Goal: Task Accomplishment & Management: Use online tool/utility

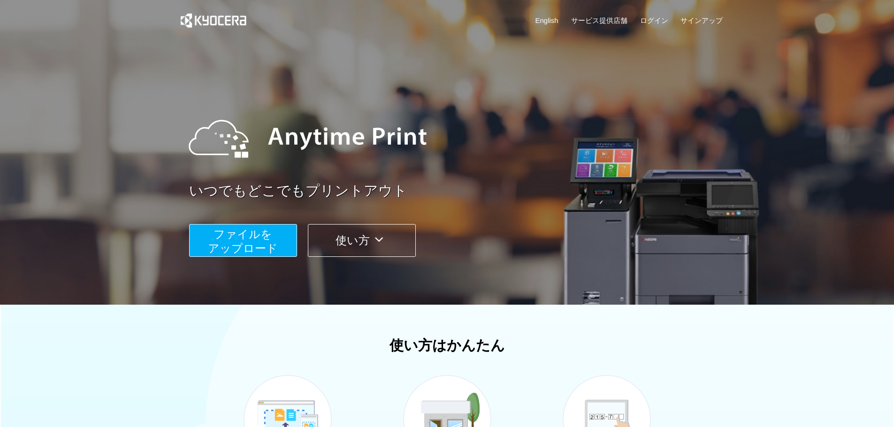
click at [227, 250] on span "ファイルを ​​アップロード" at bounding box center [243, 241] width 70 height 27
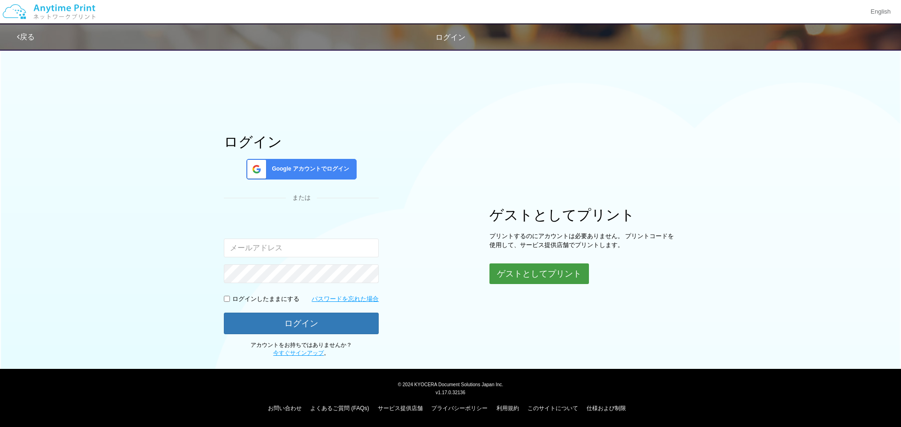
click at [552, 279] on button "ゲストとしてプリント" at bounding box center [538, 274] width 99 height 21
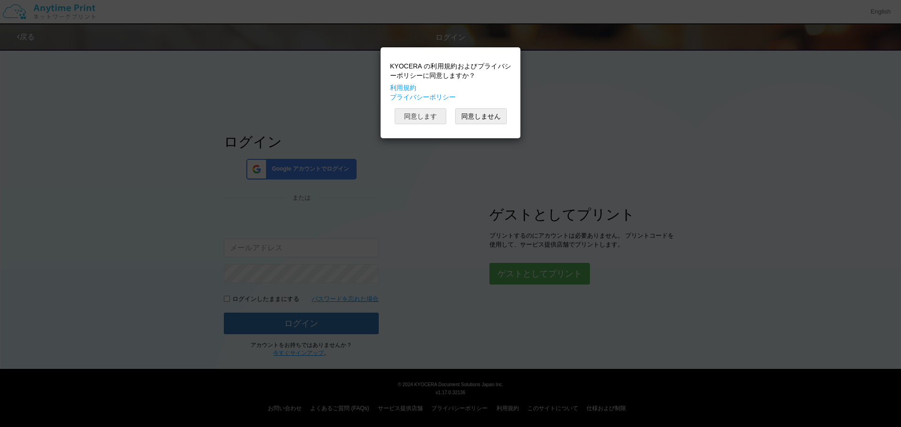
click at [427, 118] on button "同意します" at bounding box center [421, 116] width 52 height 16
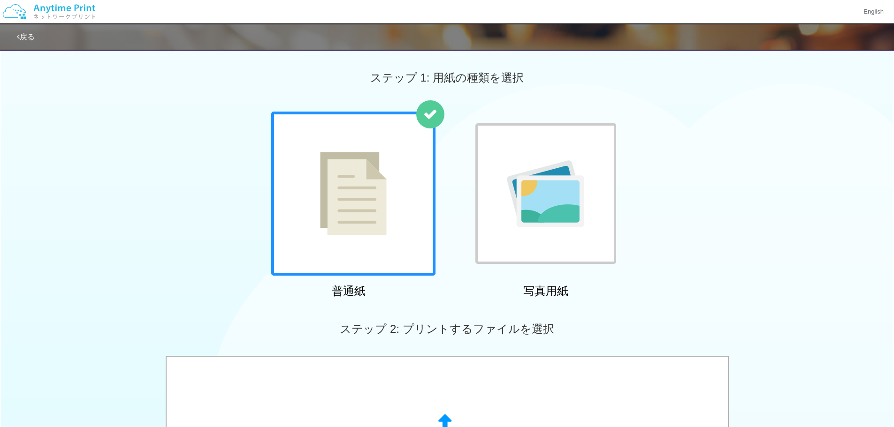
click at [370, 174] on img at bounding box center [353, 194] width 67 height 84
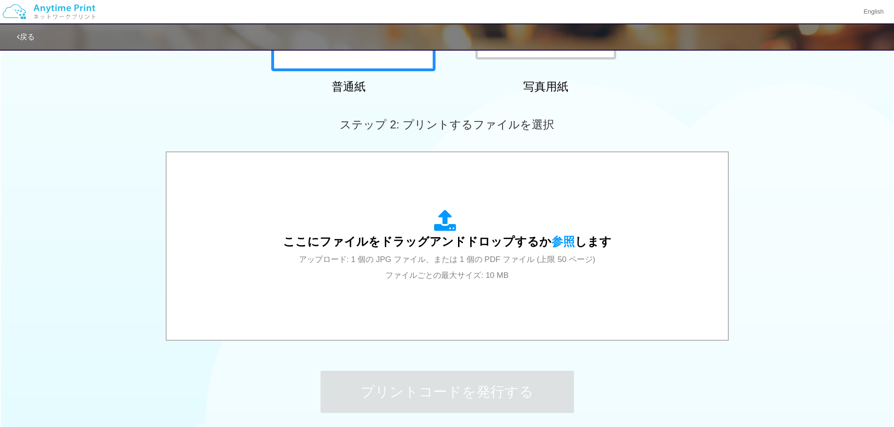
scroll to position [235, 0]
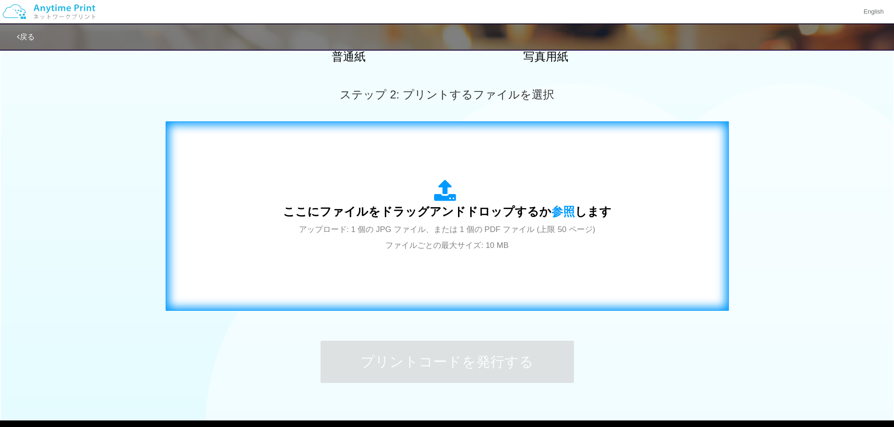
click at [453, 205] on span "ここにファイルをドラッグアンドドロップするか 参照 します" at bounding box center [447, 211] width 328 height 13
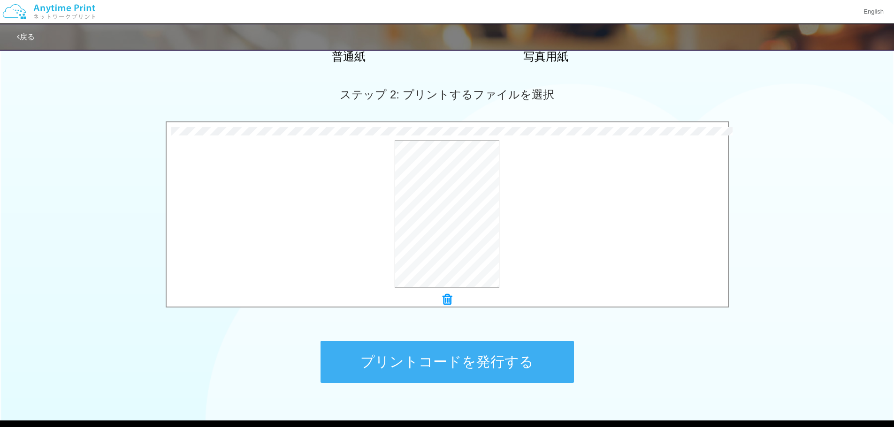
click at [464, 360] on button "プリントコードを発行する" at bounding box center [446, 362] width 253 height 42
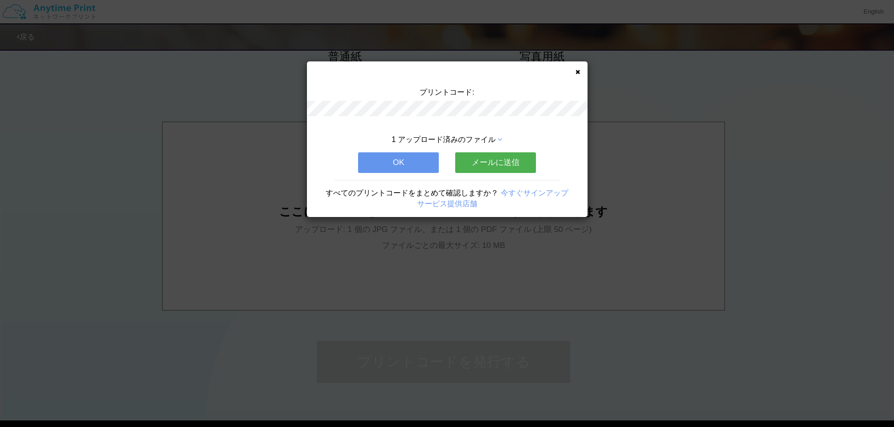
scroll to position [0, 0]
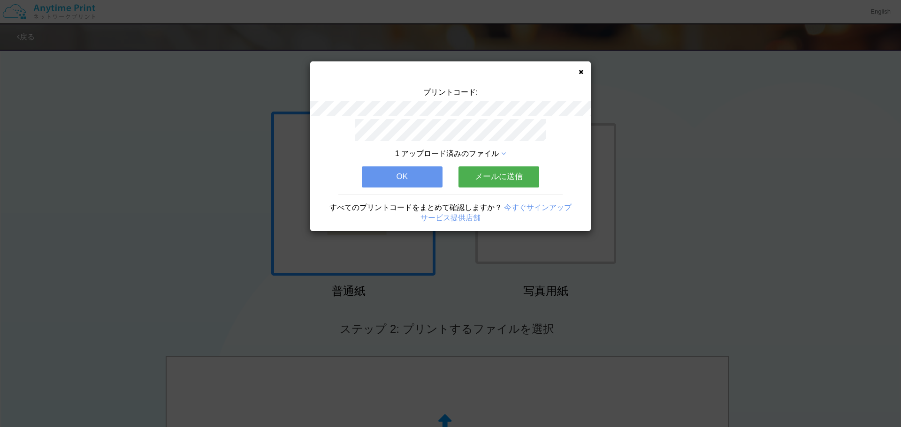
click at [402, 181] on button "OK" at bounding box center [402, 177] width 81 height 21
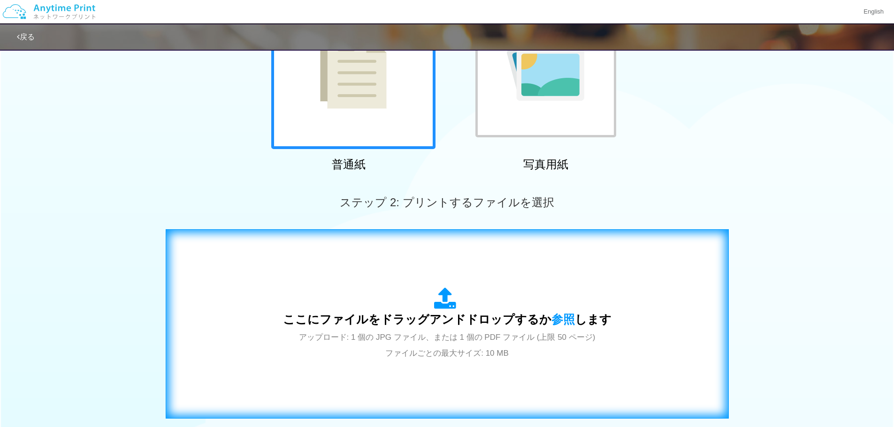
scroll to position [141, 0]
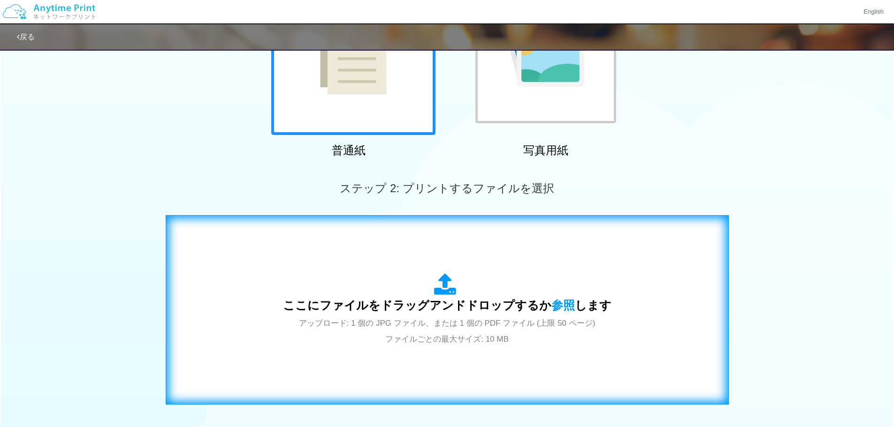
click at [423, 344] on span "アップロード: 1 個の JPG ファイル、または 1 個の PDF ファイル (上限 50 ページ) ファイルごとの最大サイズ: 10 MB" at bounding box center [447, 331] width 296 height 25
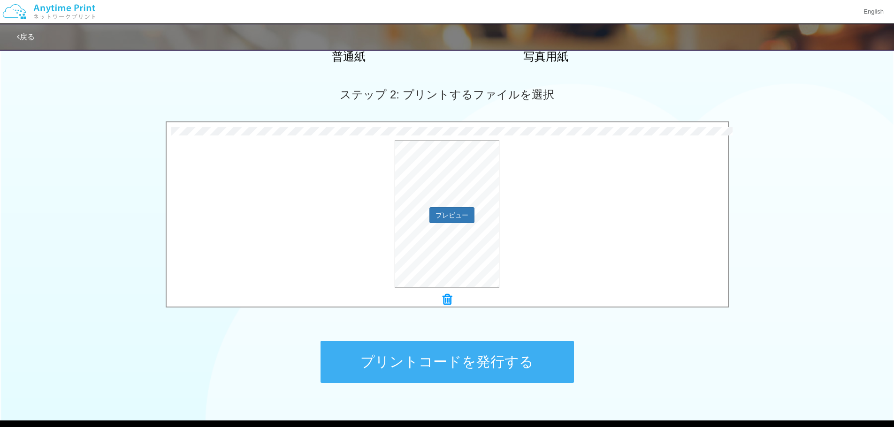
scroll to position [281, 0]
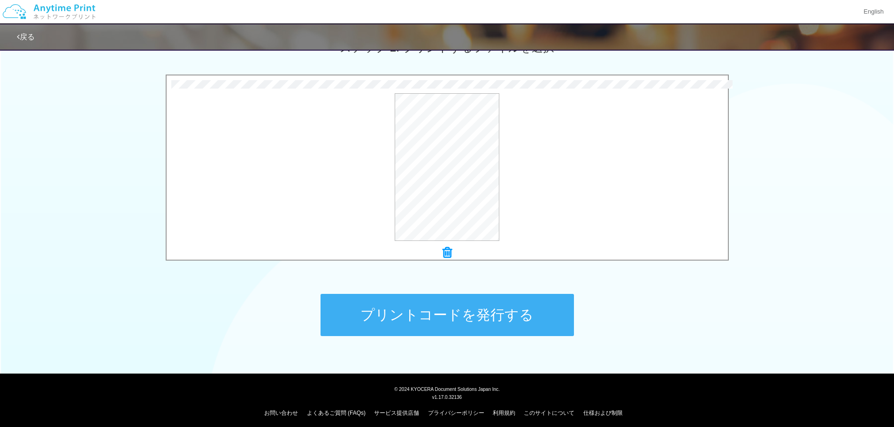
click at [375, 326] on button "プリントコードを発行する" at bounding box center [446, 315] width 253 height 42
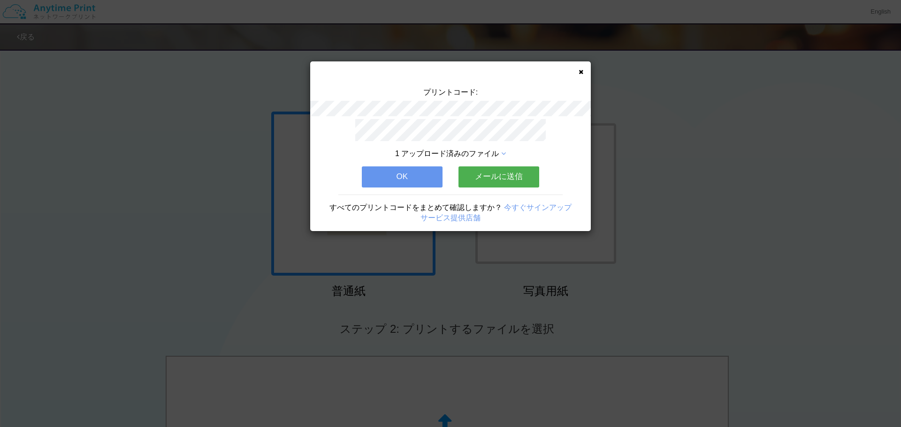
click at [579, 73] on icon at bounding box center [580, 72] width 5 height 6
